Goal: Information Seeking & Learning: Learn about a topic

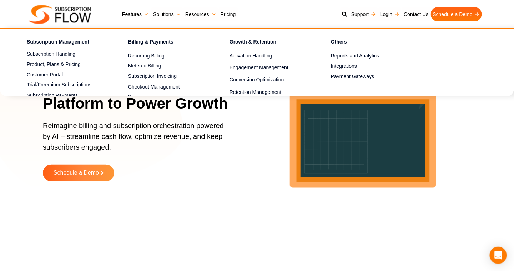
click at [137, 11] on link "Features" at bounding box center [135, 14] width 31 height 14
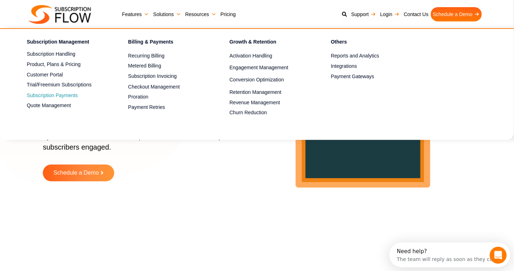
click at [49, 93] on span "Subscription Payments" at bounding box center [52, 95] width 51 height 7
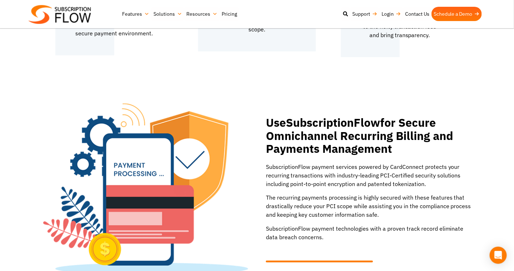
scroll to position [928, 0]
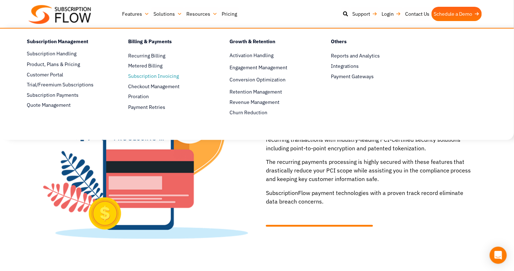
click at [155, 77] on link "Subscription Invoicing" at bounding box center [166, 76] width 76 height 9
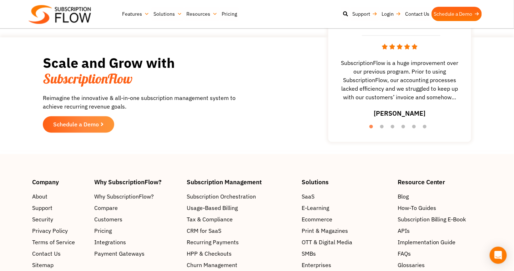
scroll to position [1427, 0]
